Goal: Information Seeking & Learning: Learn about a topic

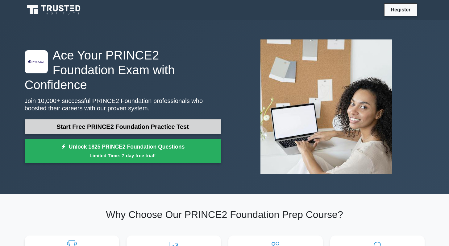
click at [173, 120] on link "Start Free PRINCE2 Foundation Practice Test" at bounding box center [123, 127] width 196 height 15
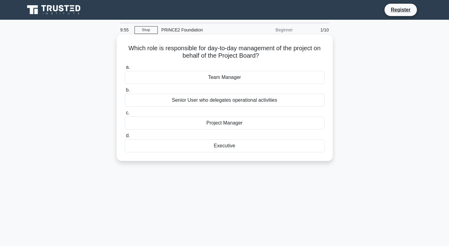
click at [297, 120] on div "Project Manager" at bounding box center [225, 123] width 200 height 13
click at [125, 115] on input "c. Project Manager" at bounding box center [125, 113] width 0 height 4
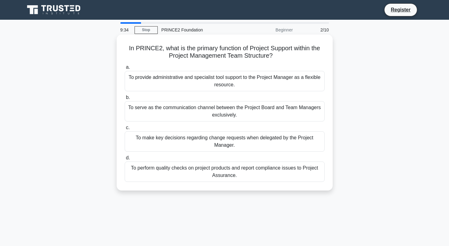
click at [305, 85] on div "To provide administrative and specialist tool support to the Project Manager as…" at bounding box center [225, 81] width 200 height 20
click at [125, 69] on input "a. To provide administrative and specialist tool support to the Project Manager…" at bounding box center [125, 67] width 0 height 4
